Goal: Task Accomplishment & Management: Manage account settings

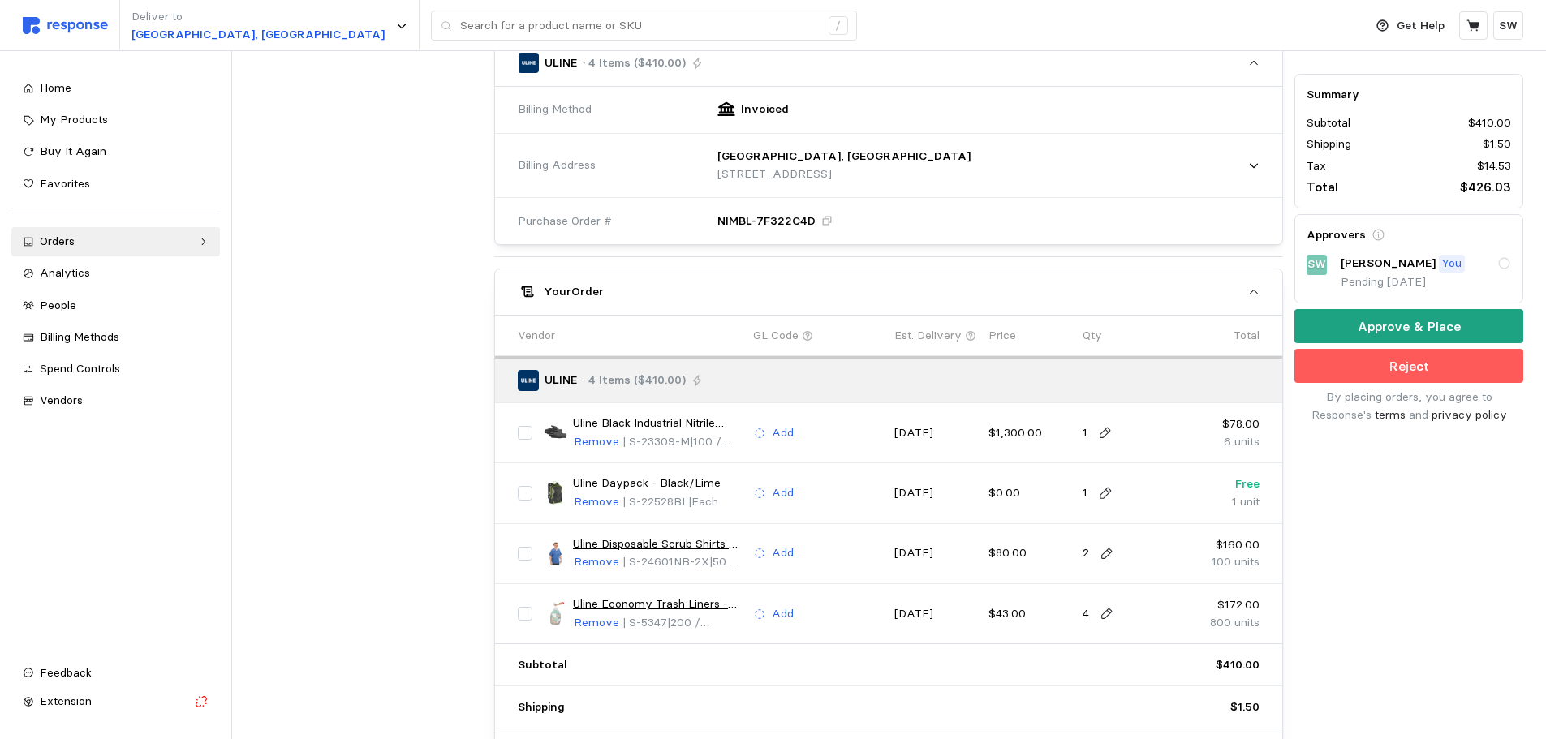
scroll to position [568, 0]
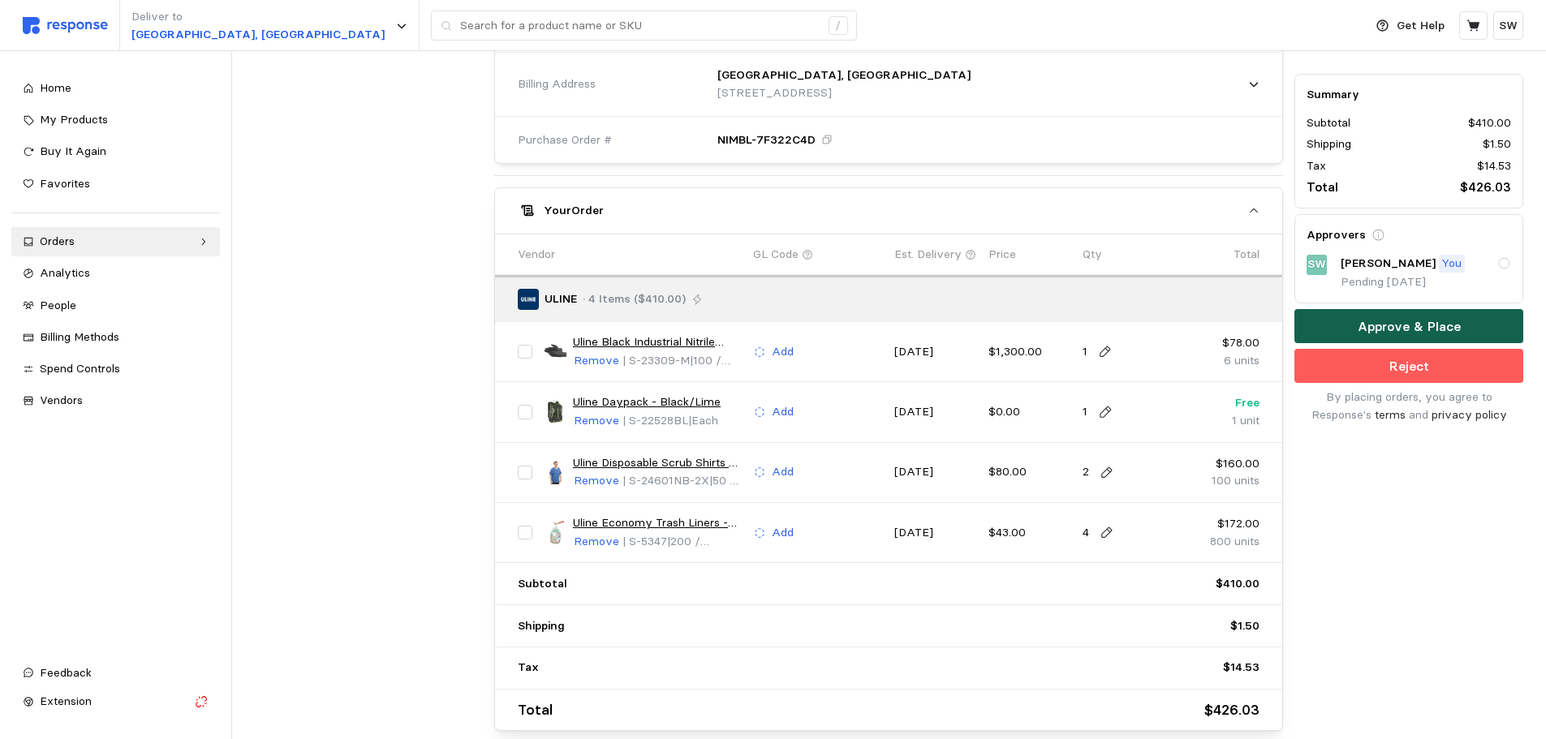
click at [1366, 327] on p "Approve & Place" at bounding box center [1408, 326] width 103 height 20
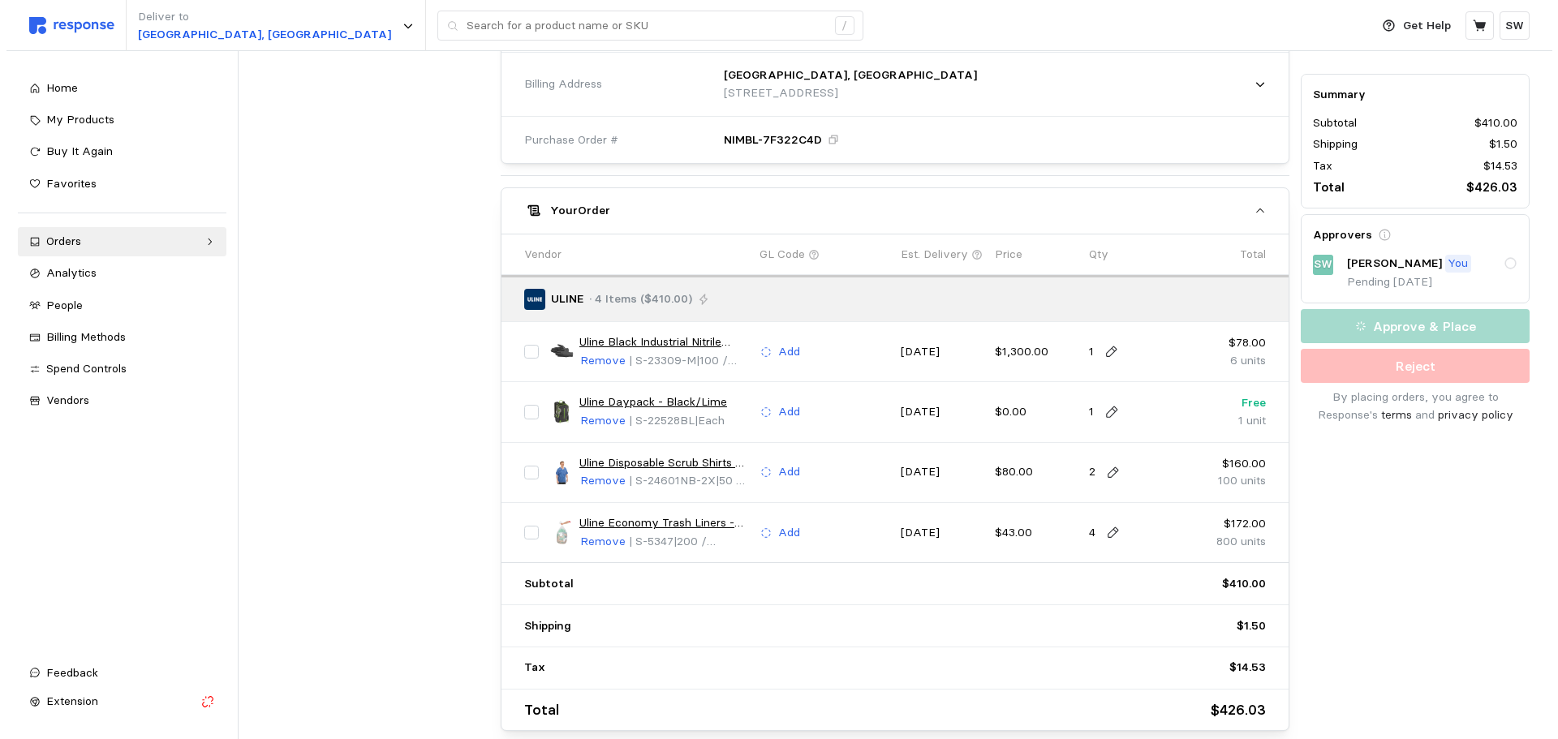
scroll to position [0, 0]
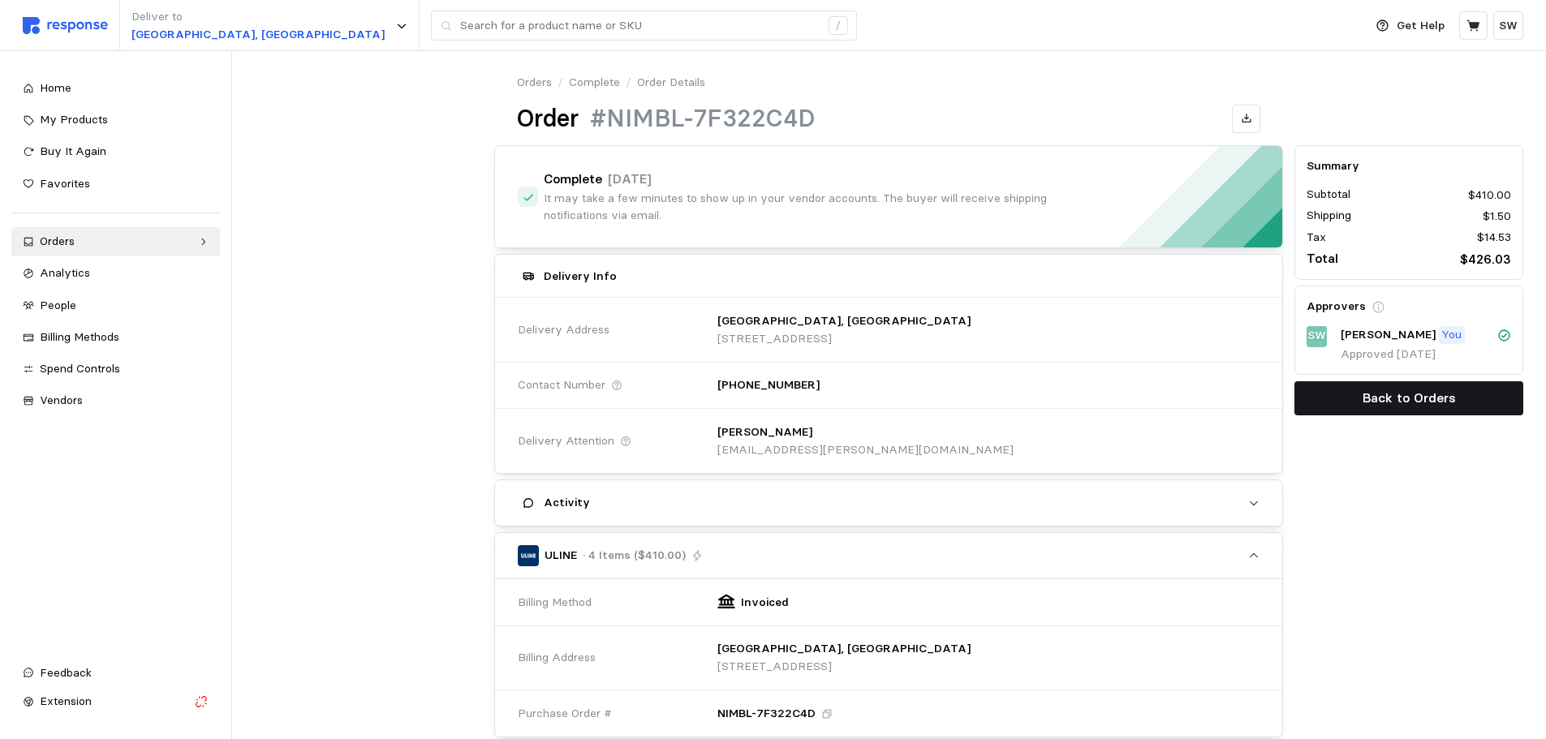
click at [1402, 390] on p "Back to Orders" at bounding box center [1408, 398] width 93 height 20
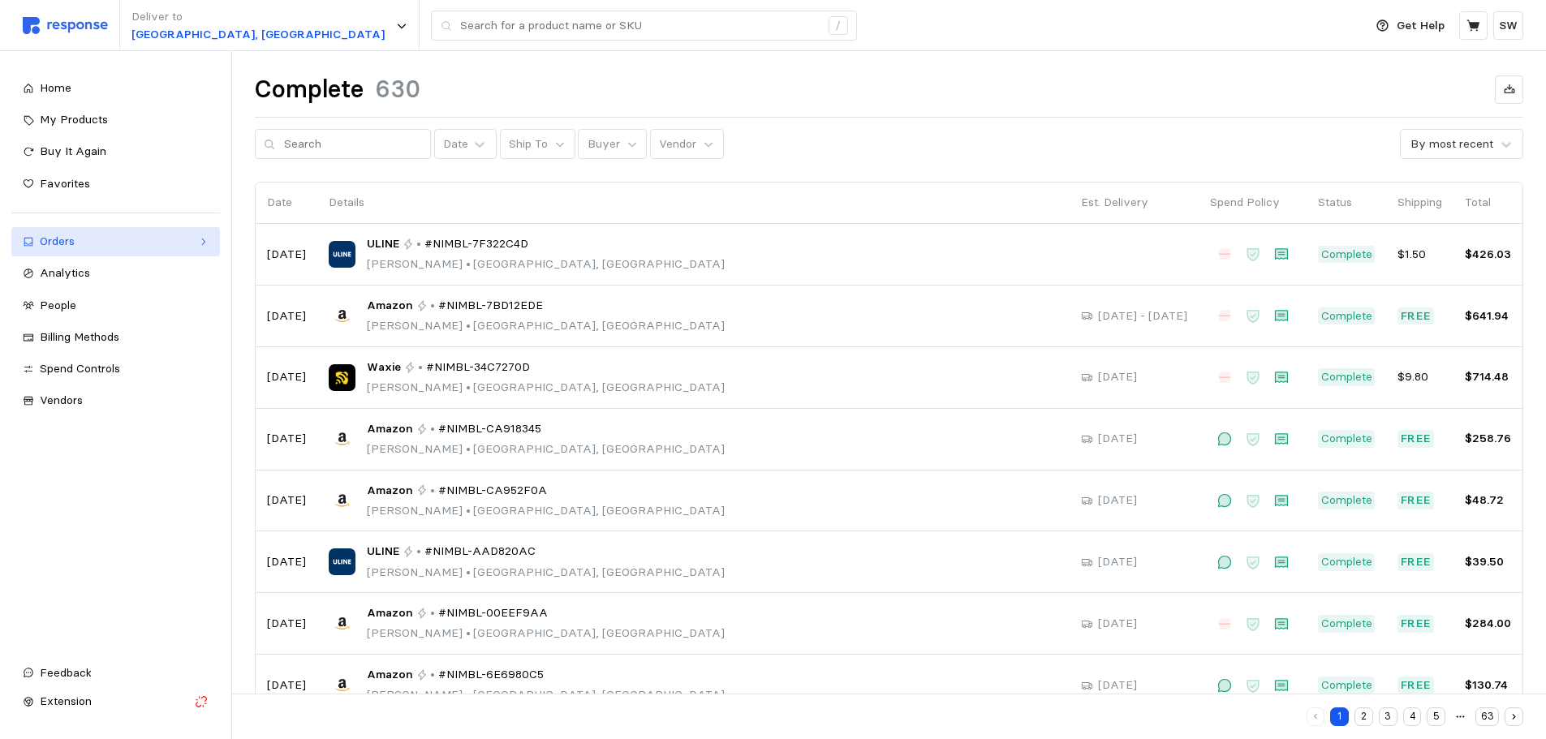
click at [170, 244] on div "Orders" at bounding box center [116, 242] width 152 height 18
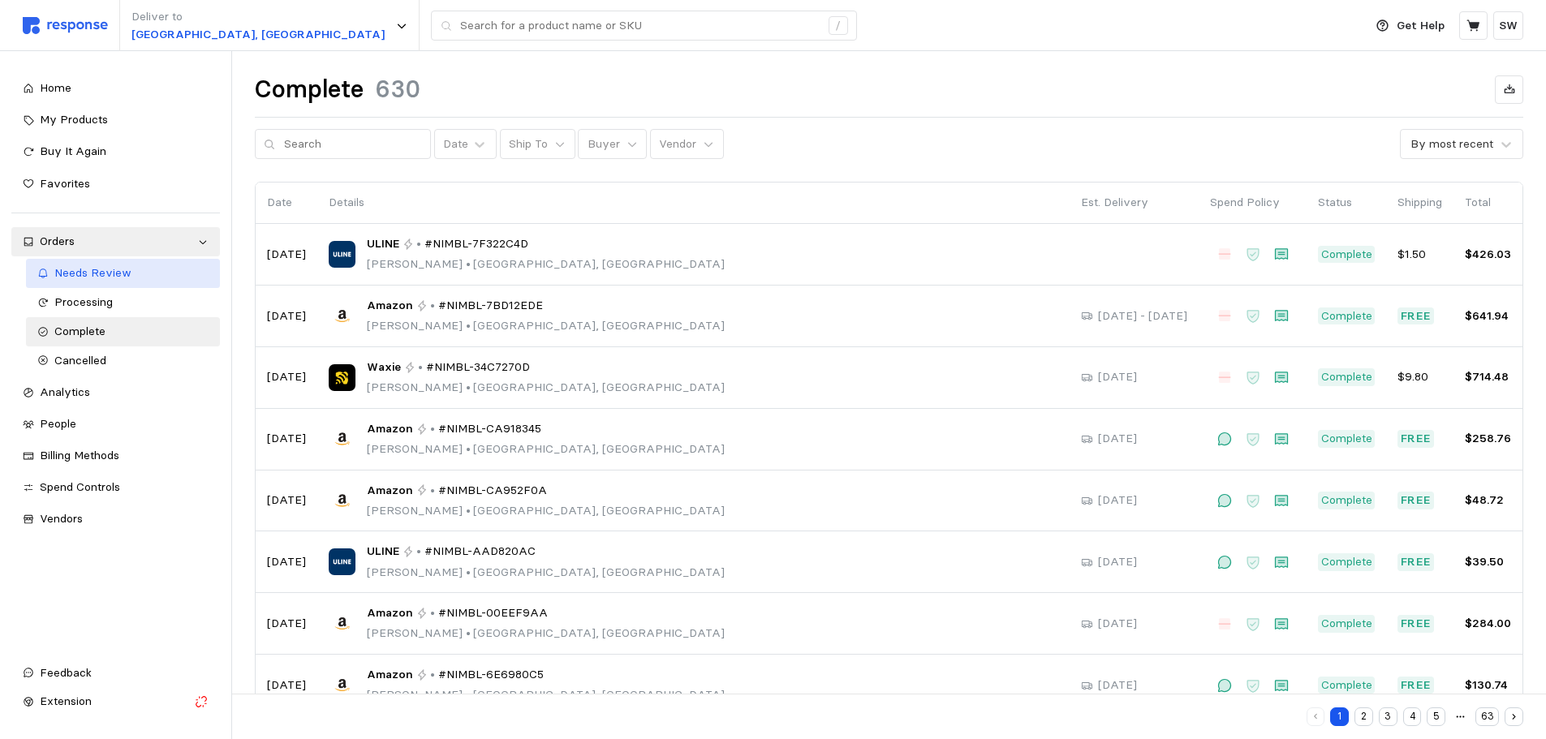
click at [122, 268] on span "Needs Review" at bounding box center [92, 272] width 77 height 15
